Goal: Transaction & Acquisition: Purchase product/service

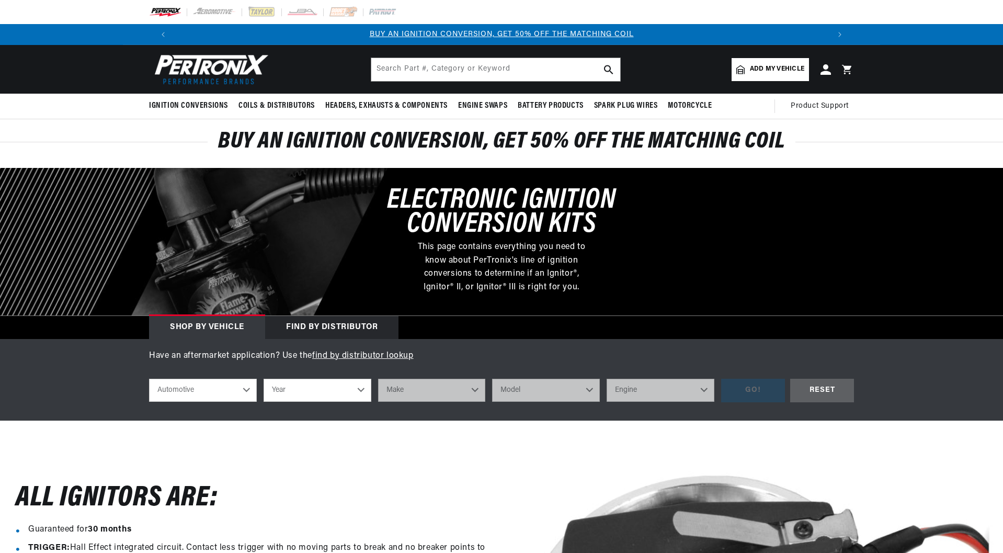
click at [210, 394] on select "Automotive Agricultural Industrial Marine Motorcycle" at bounding box center [203, 389] width 108 height 23
click at [283, 392] on select "Year 2022 2021 2020 2019 2018 2017 2016 2015 2014 2013 2012 2011 2010 2009 2008…" at bounding box center [317, 389] width 108 height 23
select select "1980"
click at [263, 378] on select "Year 2022 2021 2020 2019 2018 2017 2016 2015 2014 2013 2012 2011 2010 2009 2008…" at bounding box center [317, 389] width 108 height 23
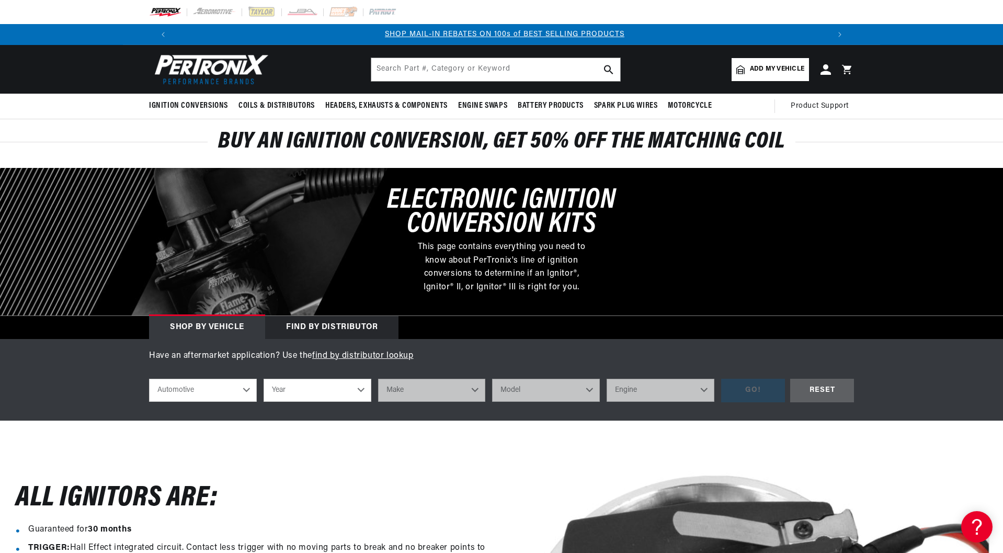
select select "1980"
click at [434, 392] on select "Make Alfa Romeo American Motors Audi Avanti Buick Cadillac Checker Chevrolet Ch…" at bounding box center [432, 389] width 108 height 23
select select "Triumph"
click at [378, 378] on select "Make Alfa Romeo American Motors Audi Avanti Buick Cadillac Checker Chevrolet Ch…" at bounding box center [432, 389] width 108 height 23
select select "Triumph"
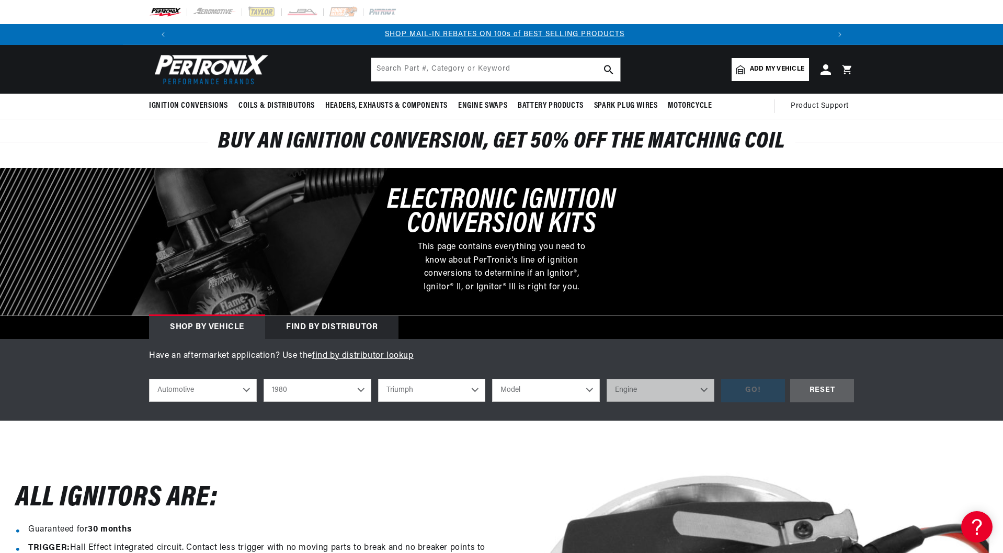
click at [529, 389] on select "Model Spitfire TR7" at bounding box center [546, 389] width 108 height 23
select select "Spitfire"
click at [492, 378] on select "Model Spitfire TR7" at bounding box center [546, 389] width 108 height 23
select select "Spitfire"
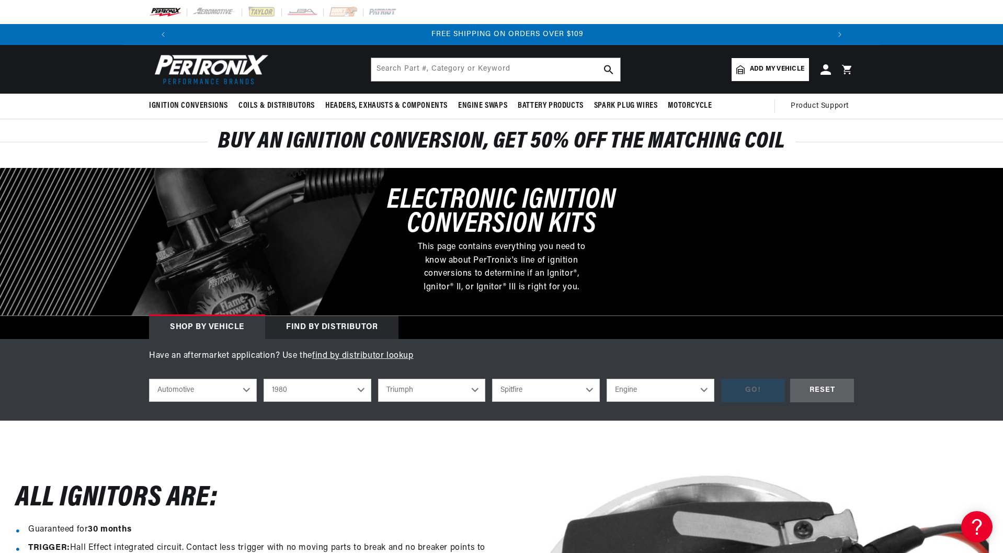
click at [624, 393] on select "Engine 1.5L" at bounding box center [660, 389] width 108 height 23
select select "1.5L"
click at [606, 378] on select "Engine 1.5L" at bounding box center [660, 389] width 108 height 23
select select "1.5L"
click at [725, 391] on div "GO!" at bounding box center [753, 390] width 64 height 24
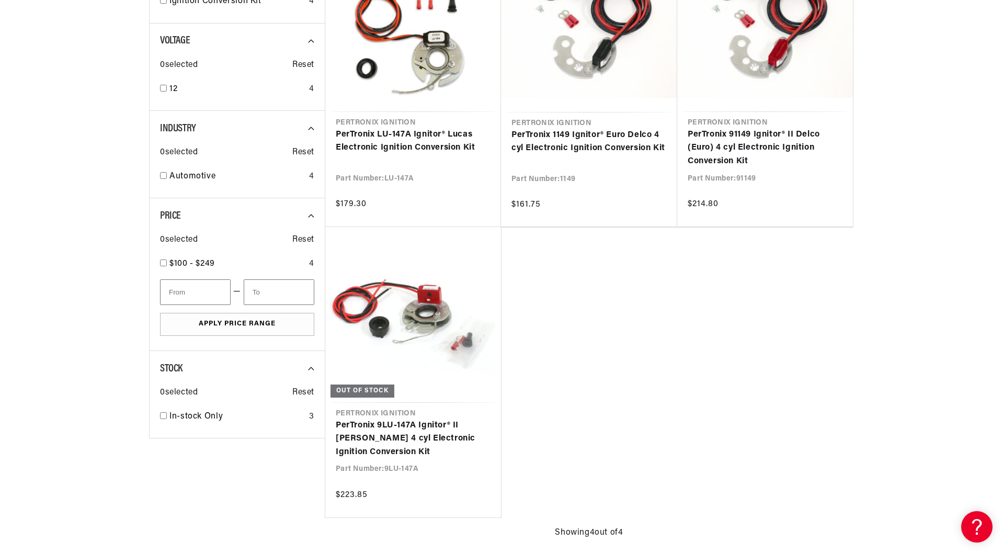
scroll to position [0, 1305]
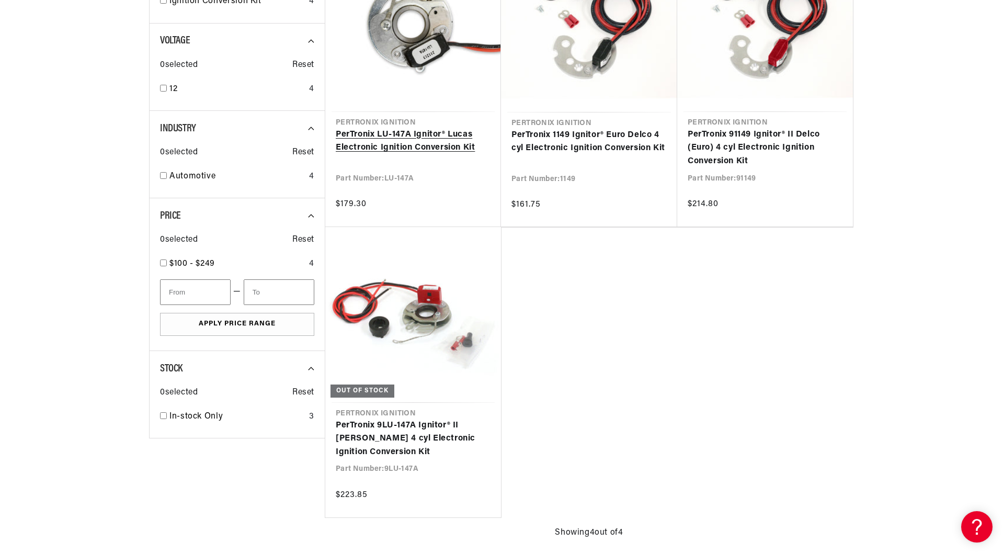
click at [380, 151] on link "PerTronix LU-147A Ignitor® Lucas Electronic Ignition Conversion Kit" at bounding box center [413, 141] width 155 height 27
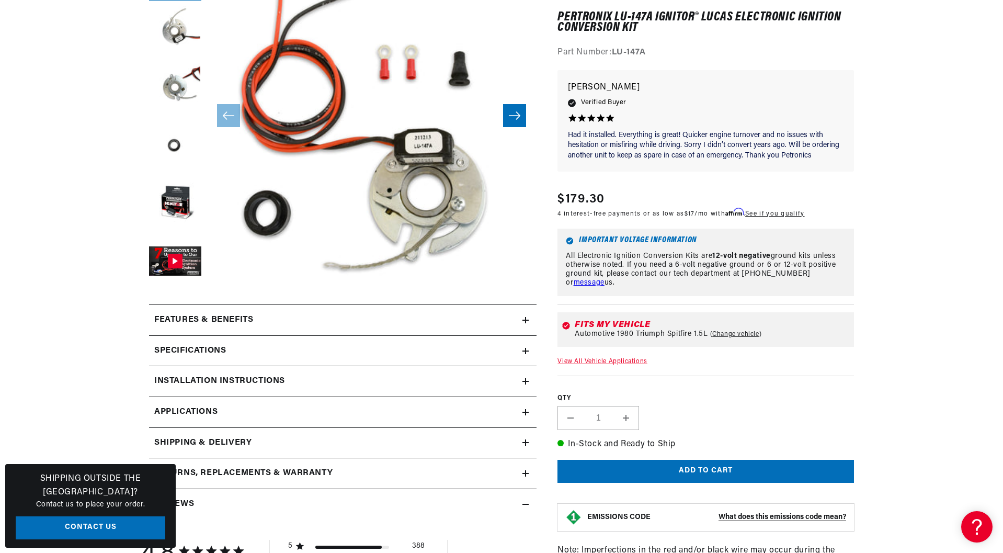
scroll to position [314, 0]
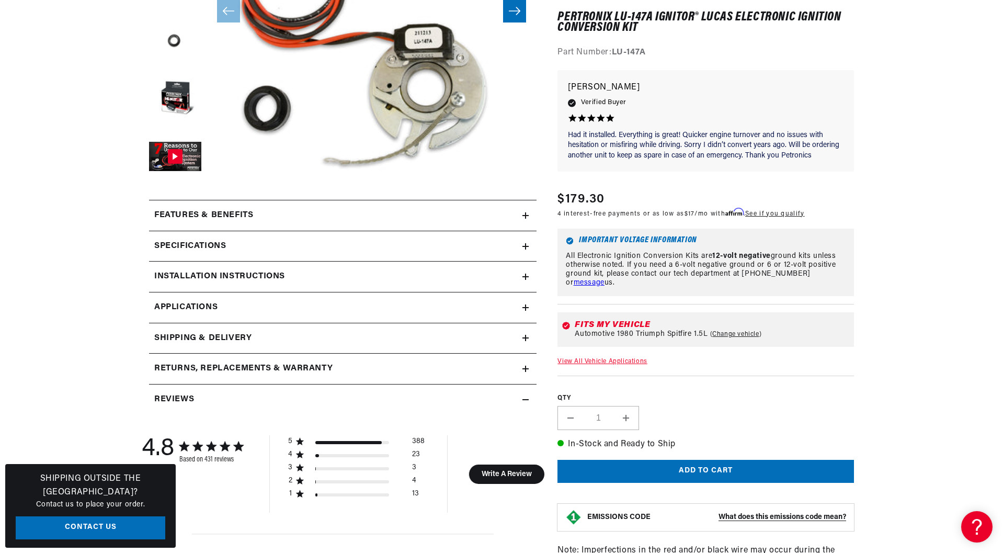
click at [277, 219] on div "Features & Benefits" at bounding box center [335, 216] width 373 height 14
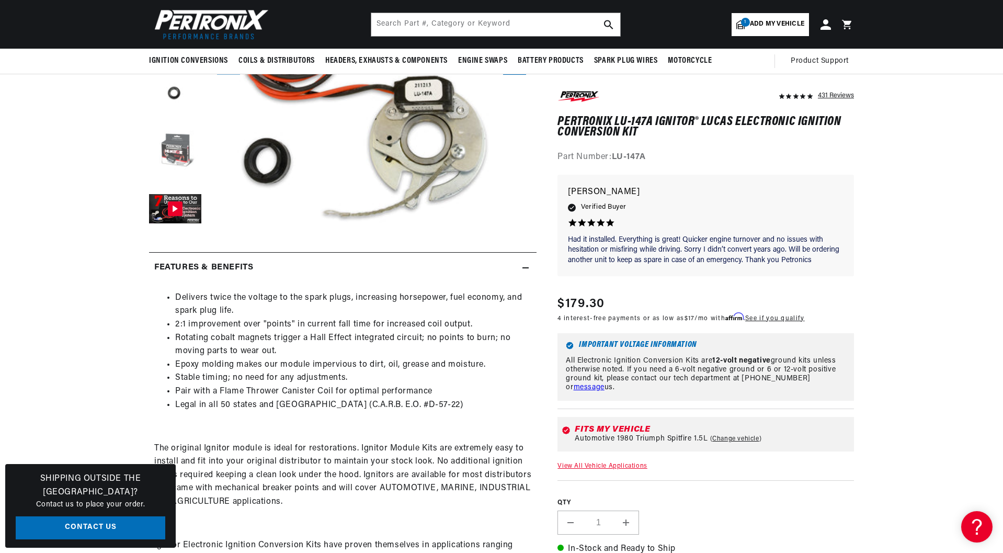
scroll to position [209, 0]
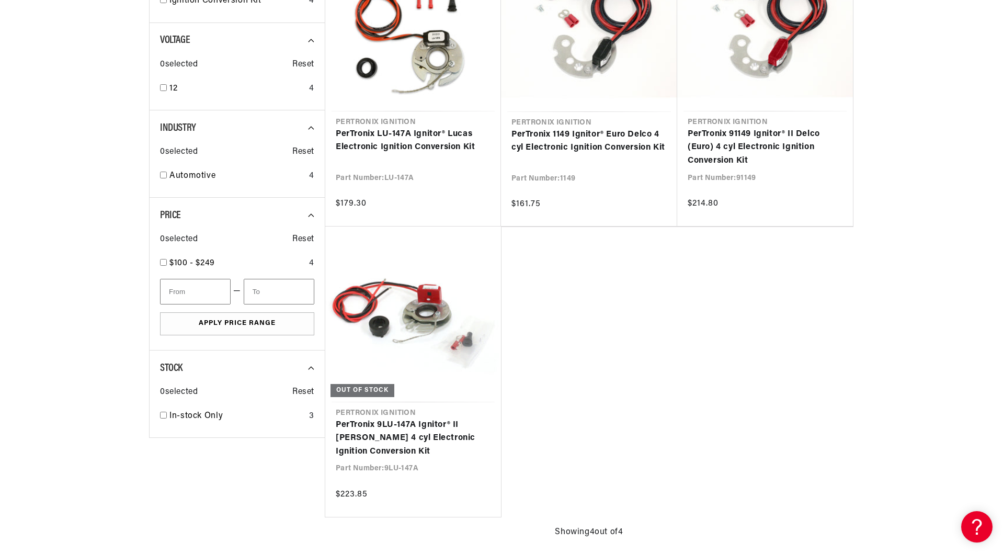
scroll to position [261, 0]
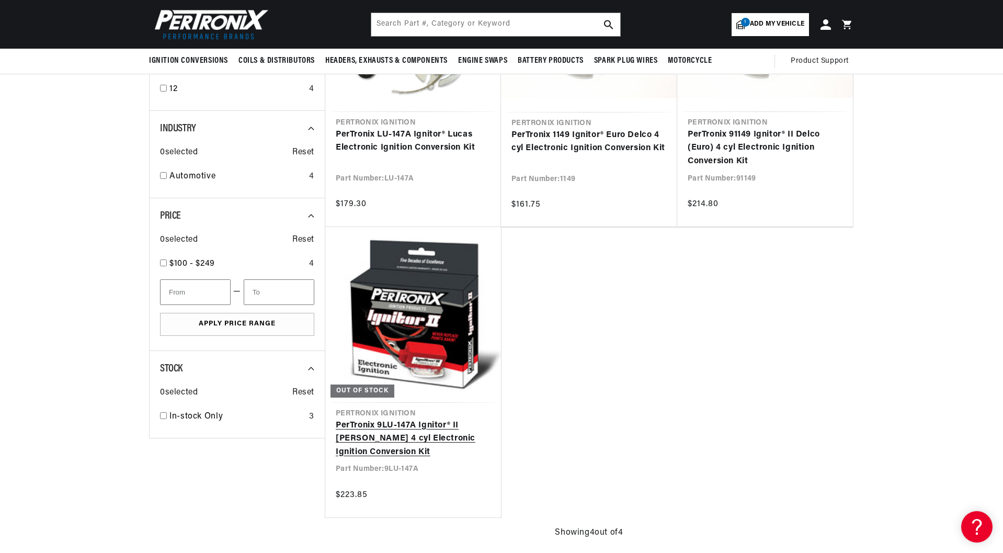
click at [404, 426] on link "PerTronix 9LU-147A Ignitor® II [PERSON_NAME] 4 cyl Electronic Ignition Conversi…" at bounding box center [413, 439] width 155 height 40
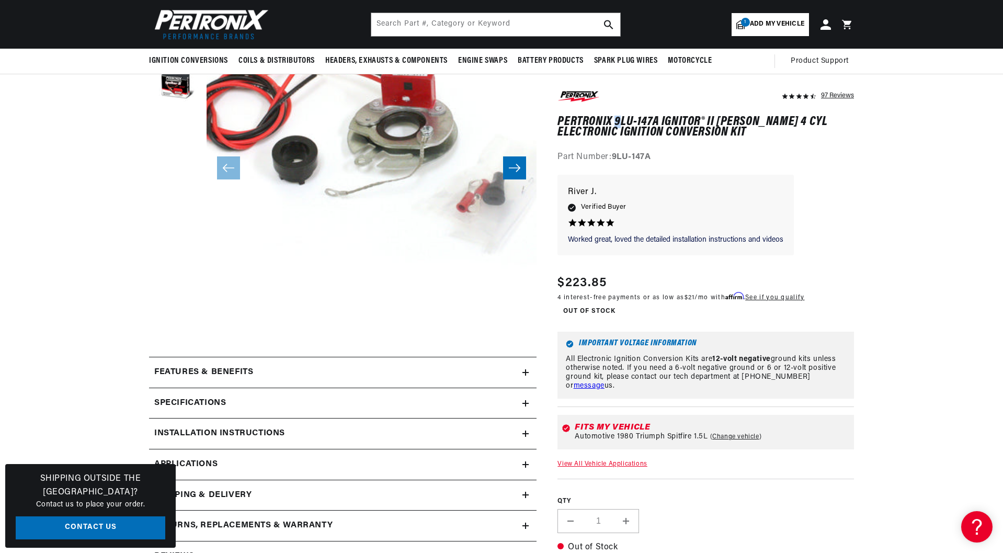
scroll to position [0, 652]
drag, startPoint x: 613, startPoint y: 118, endPoint x: 656, endPoint y: 112, distance: 43.2
click at [656, 112] on div "97 Reviews" at bounding box center [705, 126] width 296 height 75
copy h1 "9LU-147A"
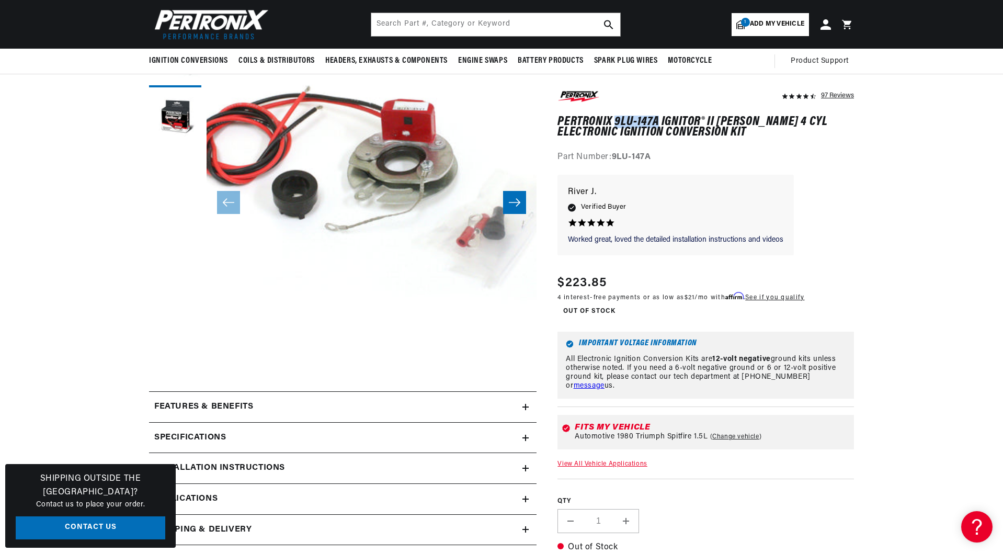
scroll to position [105, 0]
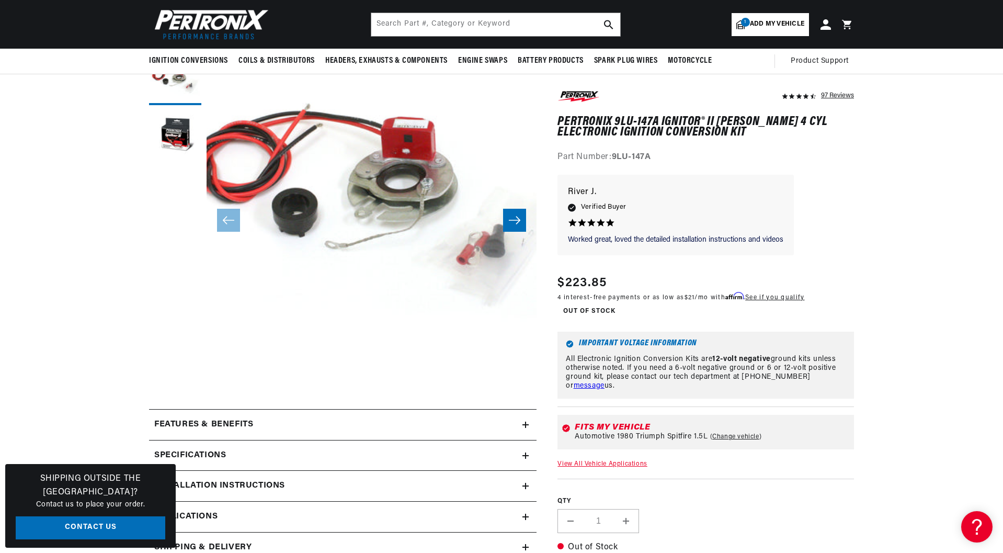
click at [518, 419] on div "Features & Benefits" at bounding box center [335, 425] width 373 height 14
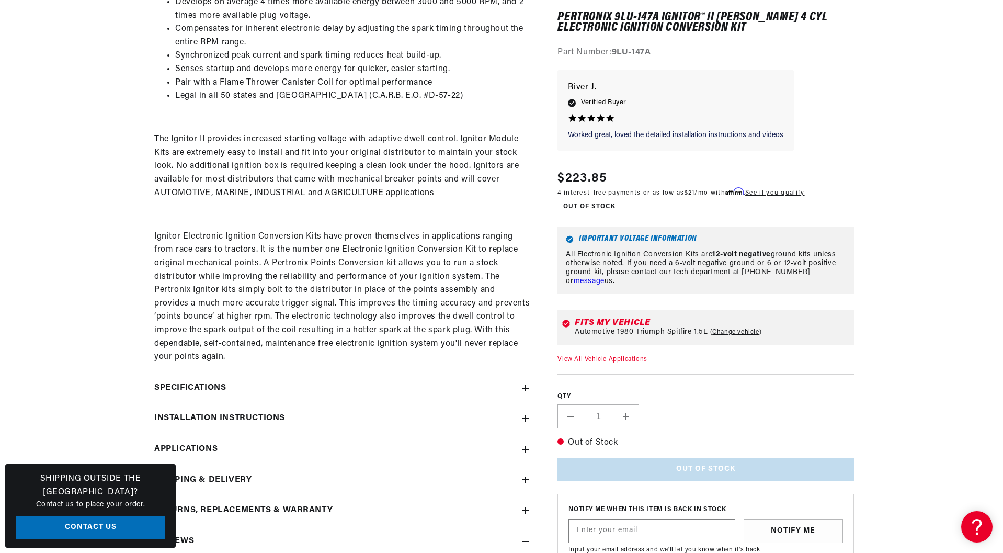
scroll to position [627, 0]
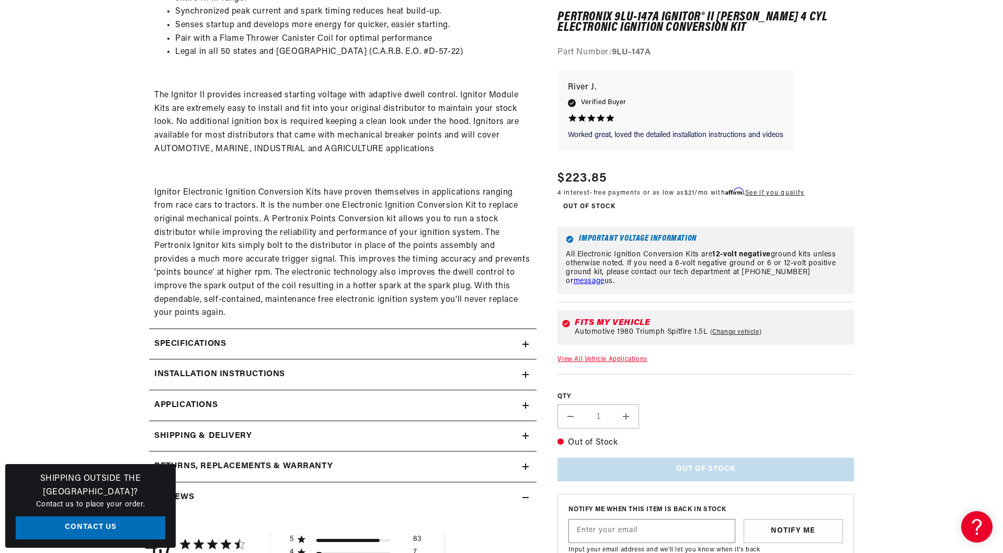
click at [510, 354] on summary "Specifications" at bounding box center [342, 344] width 387 height 30
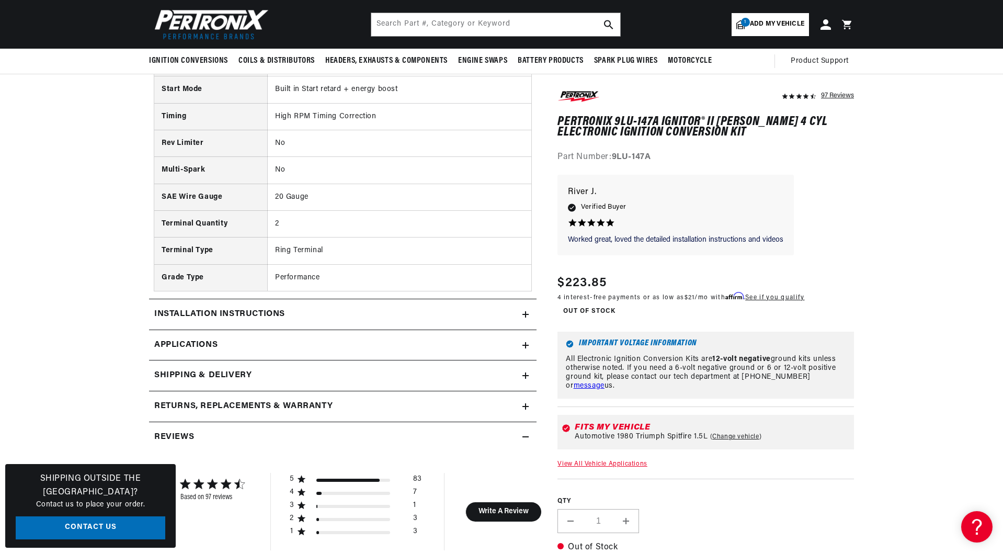
scroll to position [0, 0]
click at [515, 354] on link "Applications" at bounding box center [342, 345] width 387 height 31
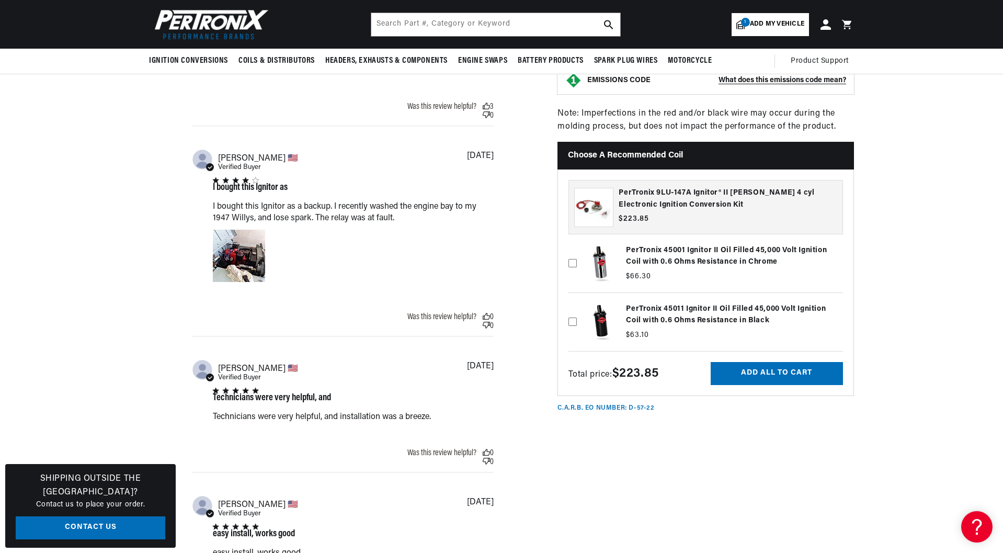
scroll to position [0, 1305]
click at [573, 326] on icon at bounding box center [572, 321] width 8 height 8
click at [573, 309] on input "checkbox" at bounding box center [572, 305] width 8 height 8
checkbox input "true"
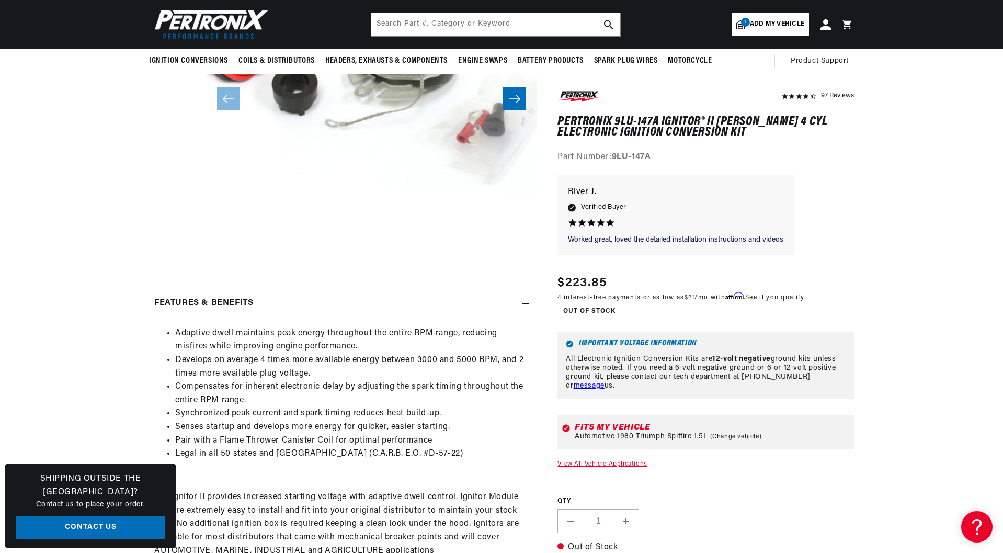
scroll to position [224, 0]
